Goal: Find specific page/section: Find specific page/section

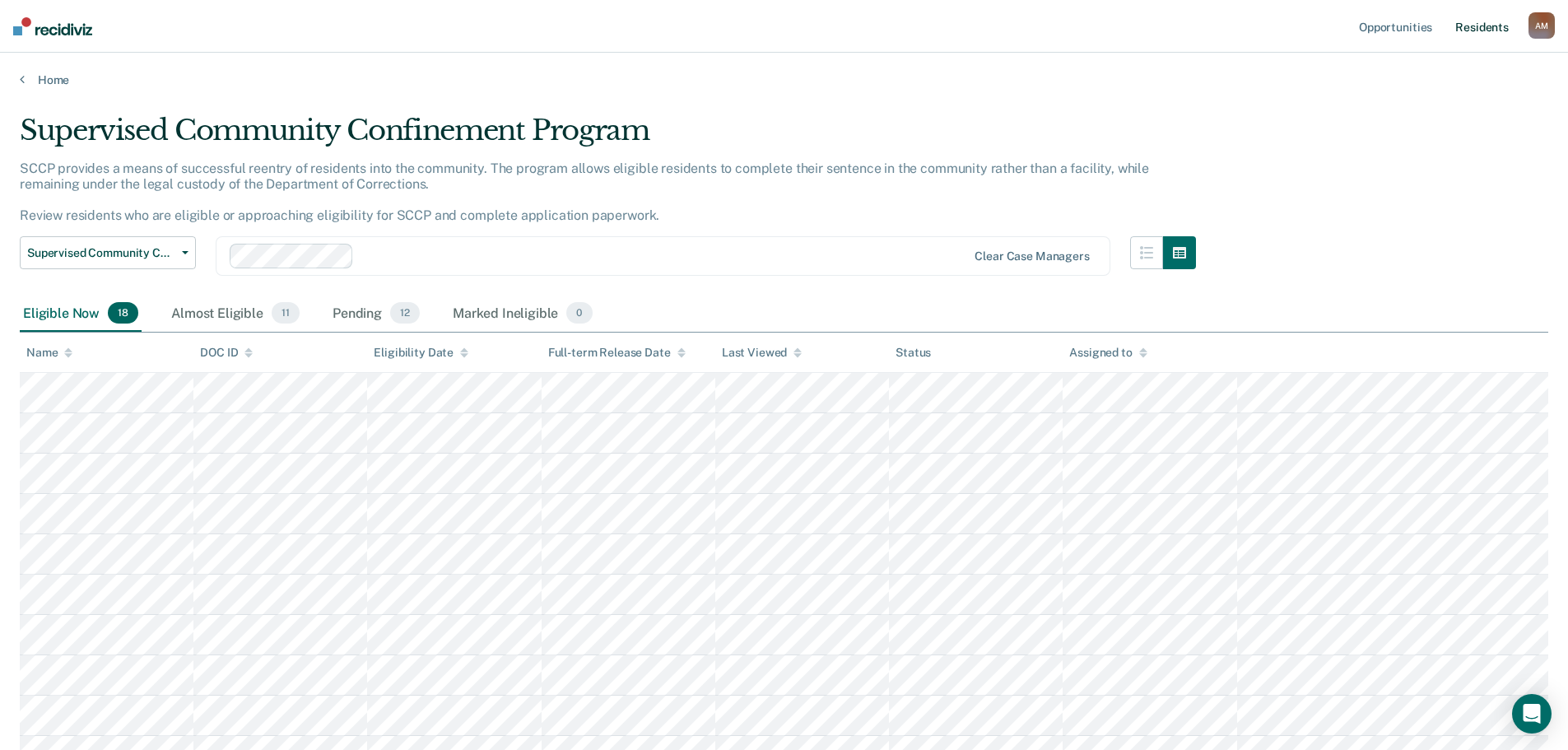
click at [1468, 32] on link "Resident s" at bounding box center [1482, 26] width 60 height 53
